Goal: Information Seeking & Learning: Learn about a topic

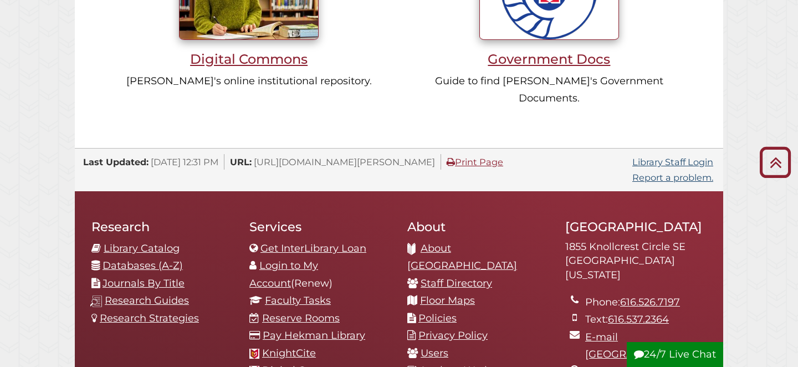
scroll to position [1065, 0]
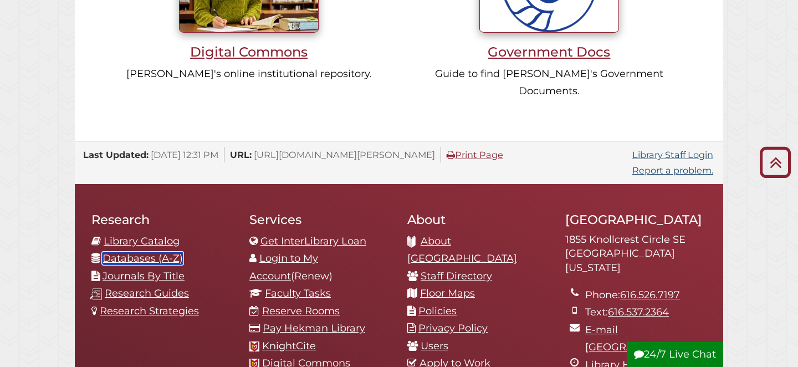
click at [144, 252] on link "Databases (A-Z)" at bounding box center [143, 258] width 80 height 12
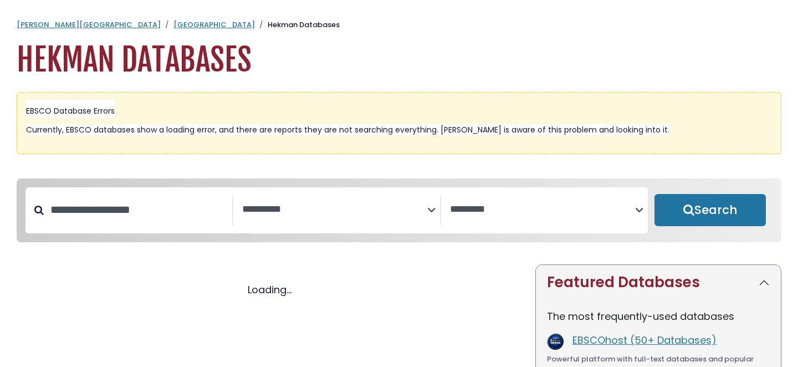
select select "Database Subject Filter"
select select "Database Vendors Filter"
select select "Database Subject Filter"
select select "Database Vendors Filter"
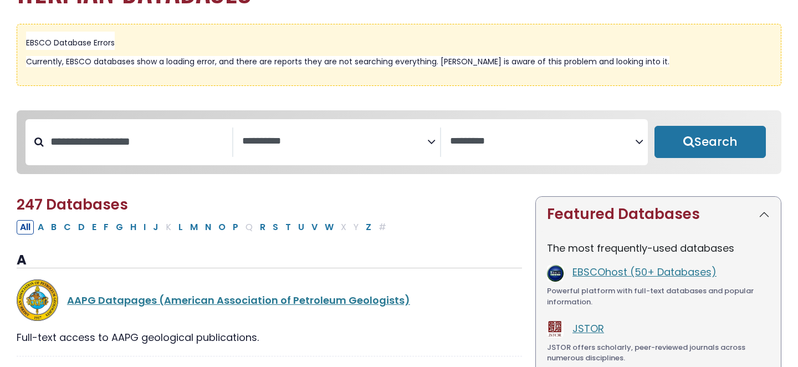
scroll to position [75, 0]
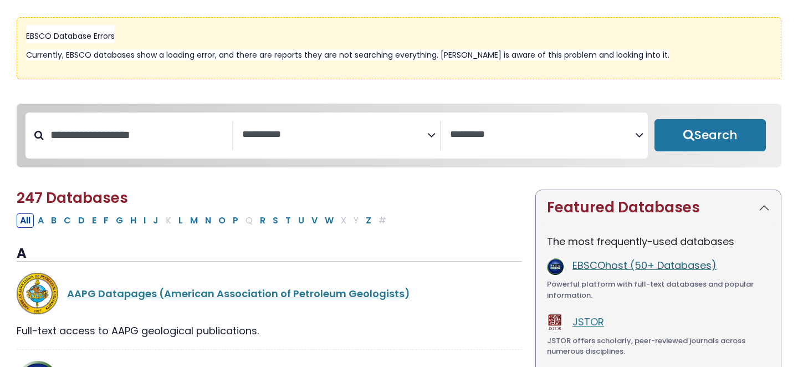
click at [610, 269] on link "EBSCOhost (50+ Databases)" at bounding box center [645, 265] width 144 height 14
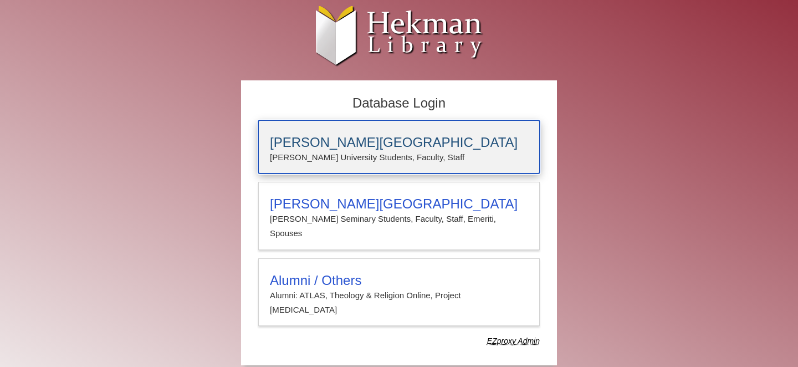
click at [349, 154] on p "Calvin University Students, Faculty, Staff" at bounding box center [399, 157] width 258 height 14
